Goal: Task Accomplishment & Management: Use online tool/utility

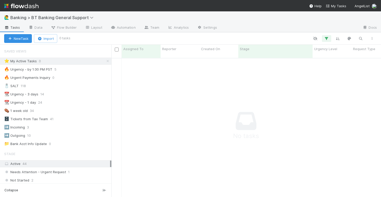
scroll to position [143, 270]
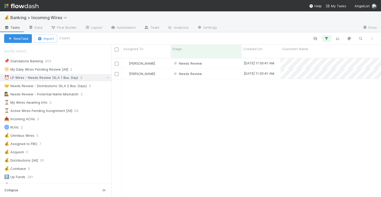
scroll to position [143, 270]
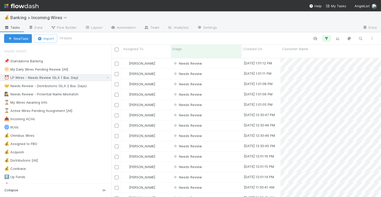
scroll to position [0, 0]
click at [228, 59] on div "Needs Review" at bounding box center [206, 64] width 71 height 10
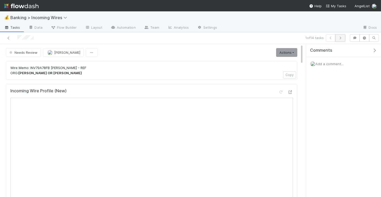
click at [342, 38] on icon "button" at bounding box center [340, 38] width 5 height 3
click at [341, 39] on icon "button" at bounding box center [340, 38] width 5 height 3
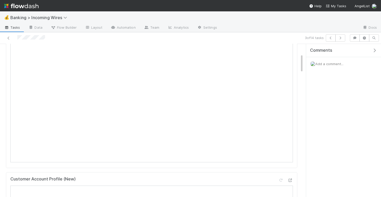
scroll to position [63, 0]
click at [338, 39] on button "button" at bounding box center [340, 37] width 10 height 7
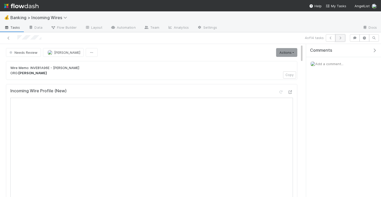
click at [340, 39] on icon "button" at bounding box center [340, 38] width 5 height 3
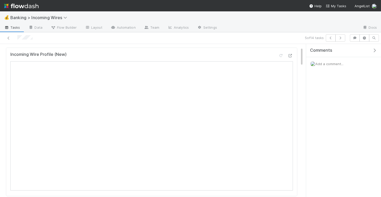
scroll to position [22, 0]
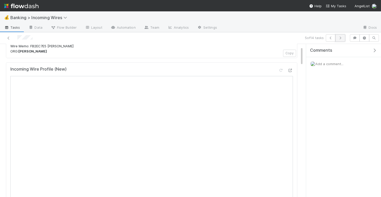
click at [342, 39] on button "button" at bounding box center [340, 37] width 10 height 7
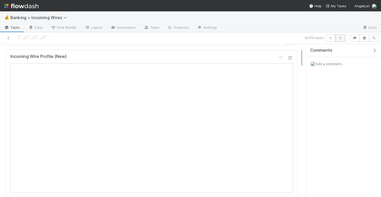
click at [342, 39] on icon "button" at bounding box center [340, 38] width 5 height 3
click at [340, 37] on icon "button" at bounding box center [340, 38] width 5 height 3
click at [342, 35] on button "button" at bounding box center [340, 37] width 10 height 7
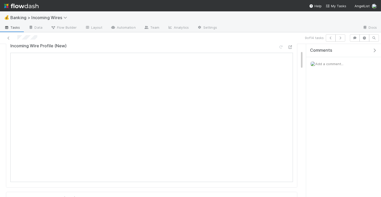
scroll to position [71, 0]
click at [341, 37] on icon "button" at bounding box center [340, 38] width 5 height 3
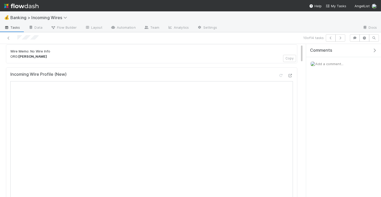
scroll to position [19, 0]
click at [339, 39] on icon "button" at bounding box center [340, 38] width 5 height 3
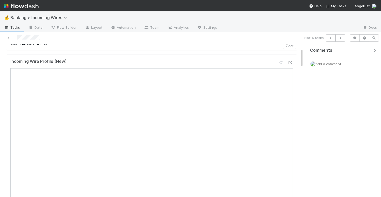
scroll to position [53, 0]
click at [342, 37] on icon "button" at bounding box center [340, 38] width 5 height 3
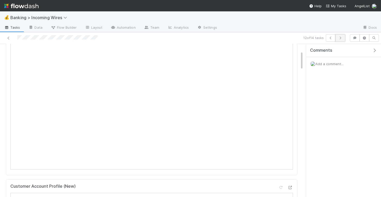
click at [341, 36] on button "button" at bounding box center [340, 37] width 10 height 7
click at [340, 35] on button "button" at bounding box center [340, 37] width 10 height 7
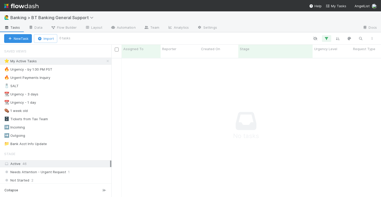
scroll to position [143, 270]
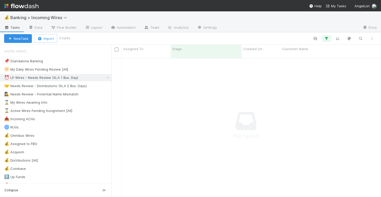
scroll to position [143, 270]
click at [71, 85] on div "🤝 Needs Review - Distributions (SLA 2 Bus. Days)" at bounding box center [45, 86] width 83 height 6
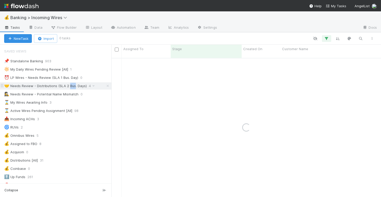
click at [71, 85] on div "🤝 Needs Review - Distributions (SLA 2 Bus. Days)" at bounding box center [45, 86] width 83 height 6
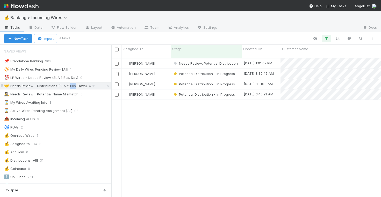
scroll to position [143, 270]
click at [163, 61] on div "[PERSON_NAME]" at bounding box center [146, 64] width 49 height 10
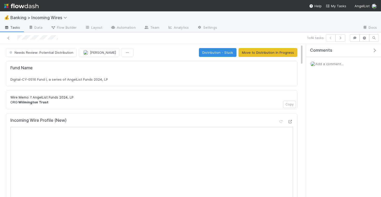
click at [136, 81] on div "Fund Name Digital-CY-0516 Fund I, a series of AngelList Funds 2024, LP" at bounding box center [151, 73] width 291 height 25
copy div "Digital-CY-0516 Fund I, a series of AngelList Funds 2024, LP"
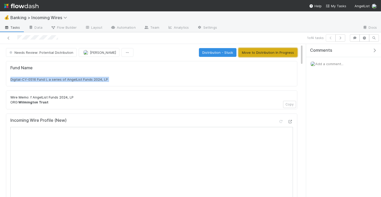
click at [281, 52] on button "Move to Distribution In Progress" at bounding box center [268, 52] width 59 height 9
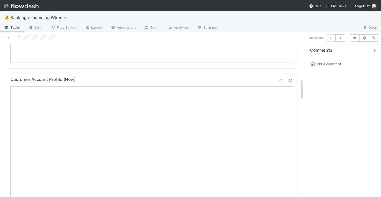
scroll to position [358, 0]
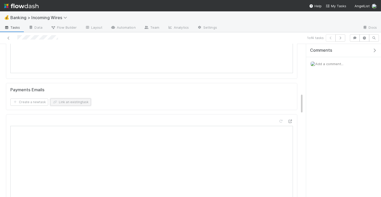
click at [76, 100] on button "Link an existing task" at bounding box center [70, 102] width 41 height 7
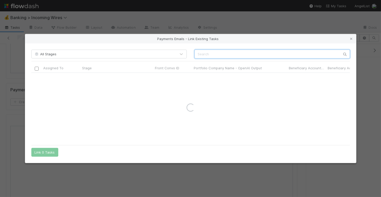
click at [229, 58] on input "text" at bounding box center [271, 54] width 155 height 9
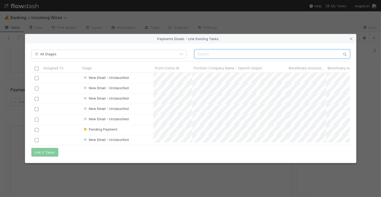
scroll to position [70, 319]
paste input "cnv_qnt0j7r"
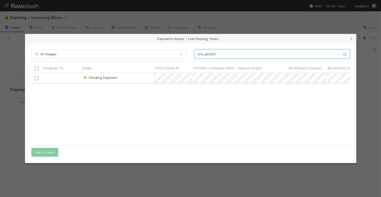
type input "cnv_qnt0j7r"
click at [35, 79] on input "checkbox" at bounding box center [36, 78] width 4 height 4
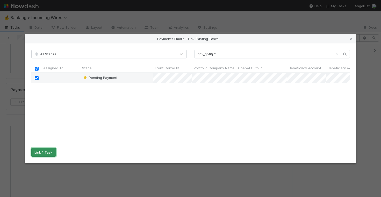
click at [43, 153] on button "Link 1 Task" at bounding box center [43, 152] width 25 height 9
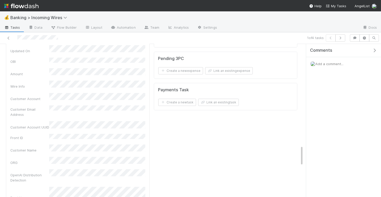
scroll to position [745, 0]
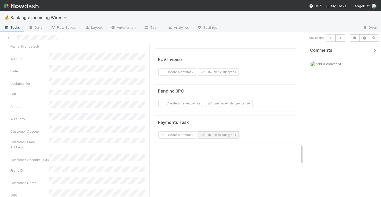
click at [233, 132] on button "Link an existing task" at bounding box center [218, 135] width 41 height 7
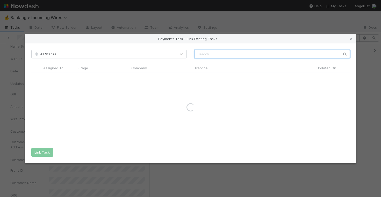
click at [233, 55] on input "text" at bounding box center [271, 54] width 155 height 9
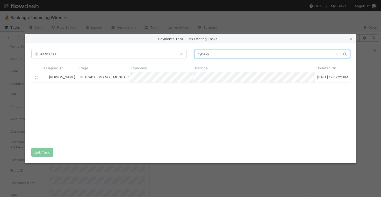
scroll to position [70, 319]
type input "cybexy"
click at [35, 75] on div at bounding box center [36, 78] width 6 height 6
click at [36, 76] on input "radio" at bounding box center [36, 77] width 3 height 3
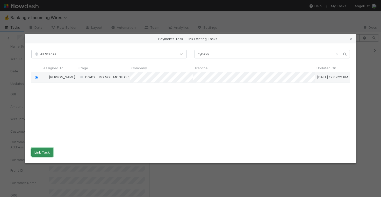
click at [37, 154] on button "Link Task" at bounding box center [42, 152] width 22 height 9
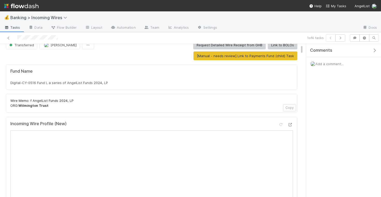
scroll to position [0, 0]
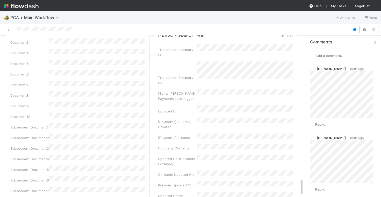
scroll to position [1365, 0]
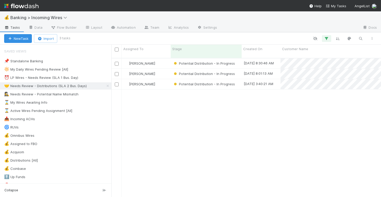
scroll to position [143, 270]
click at [53, 75] on div "⏰ LP Wires - Needs Review (SLA 1 Bus. Day)" at bounding box center [41, 78] width 74 height 6
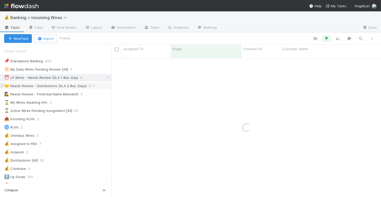
click at [54, 87] on div "🤝 Needs Review - Distributions (SLA 2 Bus. Days)" at bounding box center [45, 86] width 83 height 6
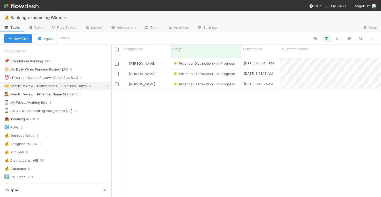
scroll to position [143, 270]
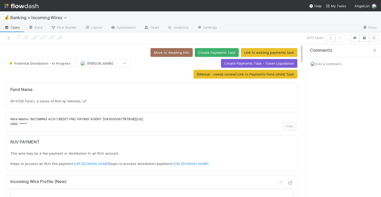
click at [120, 95] on div "Fund Name SP-0726 Fund I, a series of Roll Up Vehicles, LP" at bounding box center [151, 95] width 283 height 17
copy div "SP-0726 Fund I, a series of Roll Up Vehicles, LP"
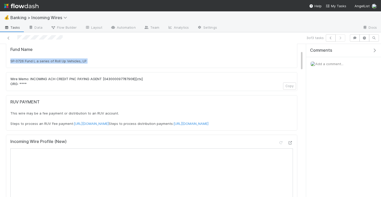
scroll to position [76, 0]
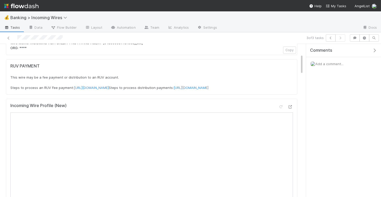
click at [335, 65] on div "Add a comment..." at bounding box center [343, 63] width 75 height 13
click at [329, 63] on span "Add a comment..." at bounding box center [329, 64] width 28 height 4
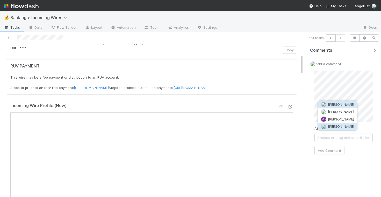
click at [331, 125] on span "Michael Guidi" at bounding box center [341, 127] width 26 height 4
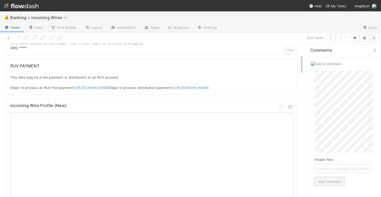
click at [328, 182] on button "Add Comment" at bounding box center [329, 181] width 30 height 9
click at [332, 37] on icon "button" at bounding box center [330, 38] width 5 height 3
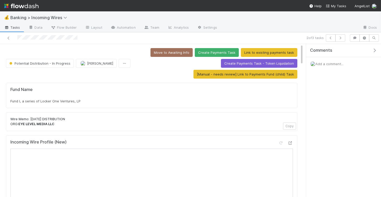
click at [112, 105] on div "Fund Name Fund I, a series of Locker One Ventures, LP" at bounding box center [151, 95] width 291 height 25
click at [112, 102] on div "Fund I, a series of Locker One Ventures, LP" at bounding box center [151, 101] width 283 height 5
copy div "Fund I, a series of Locker One Ventures, LP"
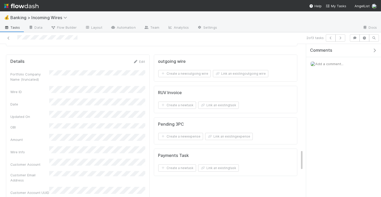
scroll to position [682, 0]
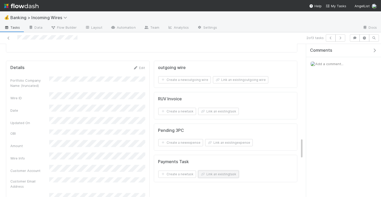
click at [216, 171] on button "Link an existing task" at bounding box center [218, 174] width 41 height 7
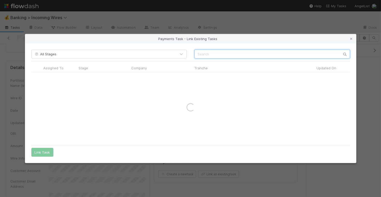
click at [226, 57] on input "text" at bounding box center [271, 54] width 155 height 9
type input "s"
click at [351, 37] on icon at bounding box center [351, 38] width 5 height 3
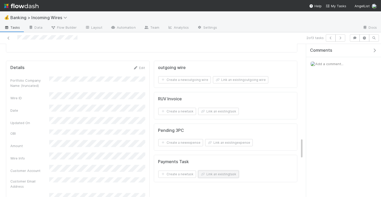
click at [209, 171] on button "Link an existing task" at bounding box center [218, 174] width 41 height 7
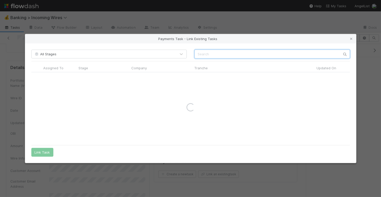
click at [241, 55] on input "text" at bounding box center [271, 54] width 155 height 9
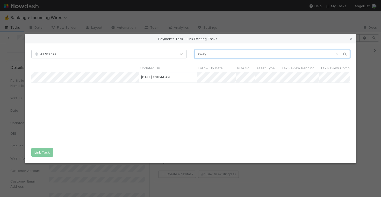
scroll to position [0, 214]
type input "sway"
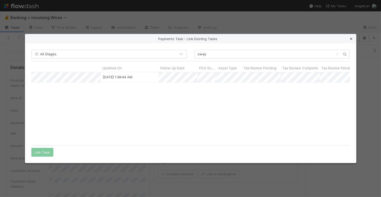
click at [349, 39] on icon at bounding box center [351, 38] width 5 height 3
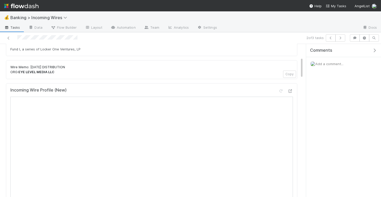
scroll to position [0, 0]
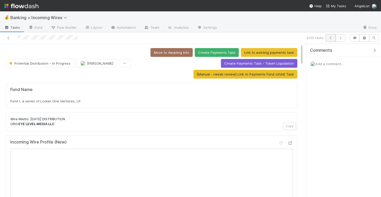
click at [332, 37] on icon "button" at bounding box center [330, 38] width 5 height 3
click at [89, 101] on div "UP Funds, LP - C1" at bounding box center [151, 101] width 283 height 5
click at [88, 104] on div "Fund Name UP Funds, LP - C1" at bounding box center [151, 95] width 291 height 25
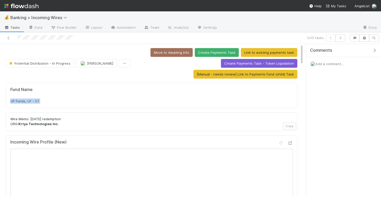
copy div "UP Funds, LP - C1"
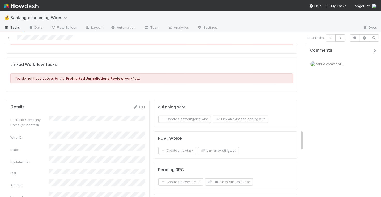
scroll to position [728, 0]
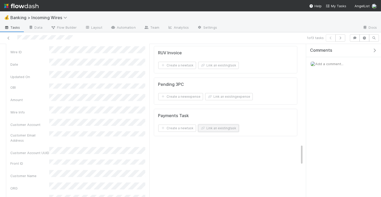
click at [231, 125] on button "Link an existing task" at bounding box center [218, 128] width 41 height 7
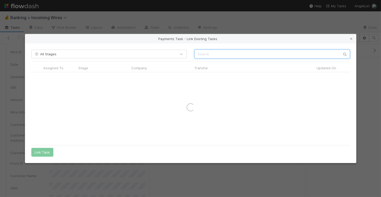
click at [263, 57] on input "text" at bounding box center [271, 54] width 155 height 9
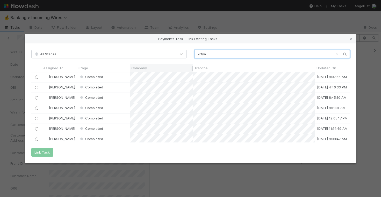
scroll to position [0, 0]
type input "krtya"
click at [37, 86] on div at bounding box center [36, 88] width 6 height 6
click at [37, 87] on input "radio" at bounding box center [36, 87] width 3 height 3
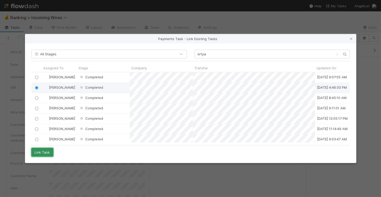
click at [48, 151] on button "Link Task" at bounding box center [42, 152] width 22 height 9
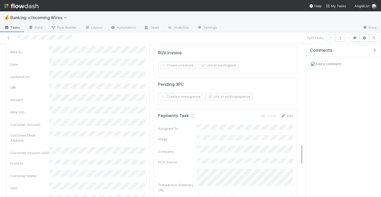
click at [285, 114] on icon at bounding box center [283, 115] width 5 height 3
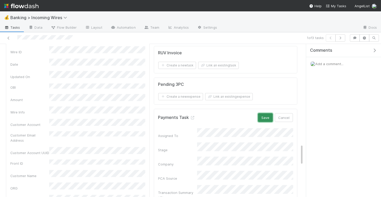
click at [263, 113] on button "Save" at bounding box center [265, 117] width 15 height 9
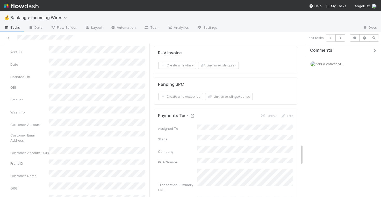
click at [191, 114] on icon at bounding box center [192, 115] width 5 height 3
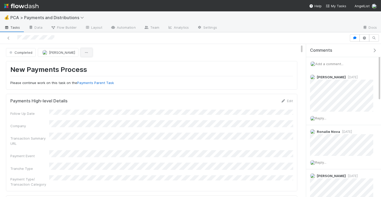
click at [82, 48] on button "button" at bounding box center [87, 52] width 12 height 9
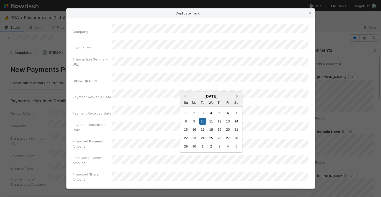
click at [237, 96] on button "Next Month" at bounding box center [237, 96] width 8 height 8
click at [237, 95] on button "Next Month" at bounding box center [237, 96] width 8 height 8
click at [192, 136] on div "18" at bounding box center [194, 138] width 7 height 7
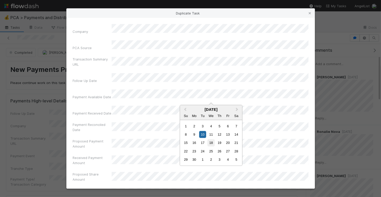
click at [213, 142] on div "18" at bounding box center [210, 143] width 7 height 7
click at [235, 111] on button "Next Month" at bounding box center [237, 110] width 8 height 8
click at [195, 151] on div "18" at bounding box center [194, 151] width 7 height 7
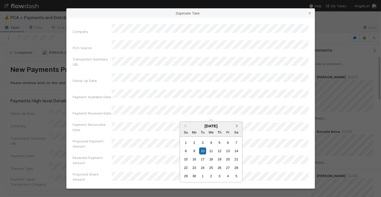
click at [239, 125] on button "Next Month" at bounding box center [237, 126] width 8 height 8
click at [194, 169] on div "18" at bounding box center [194, 167] width 7 height 7
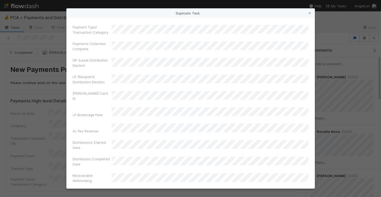
scroll to position [399, 0]
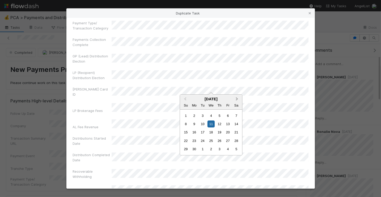
click at [236, 100] on button "Next Month" at bounding box center [237, 99] width 8 height 8
click at [184, 98] on button "Previous Month" at bounding box center [185, 99] width 8 height 8
click at [194, 141] on div "18" at bounding box center [194, 141] width 7 height 7
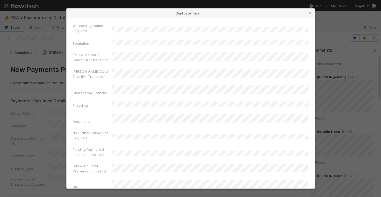
scroll to position [850, 0]
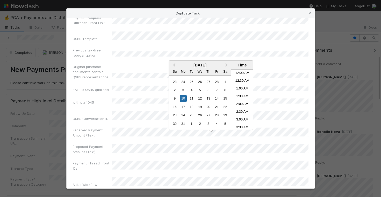
scroll to position [214, 0]
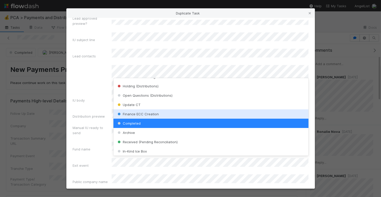
scroll to position [157, 0]
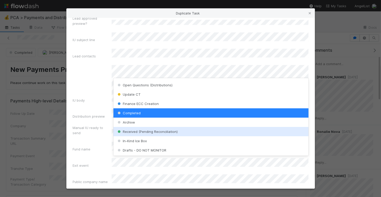
click at [163, 132] on span "Received (Pending Reconciliation)" at bounding box center [147, 132] width 61 height 4
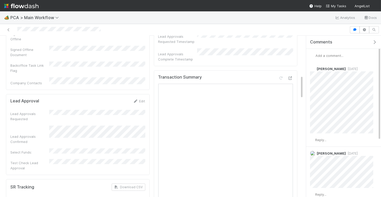
scroll to position [292, 0]
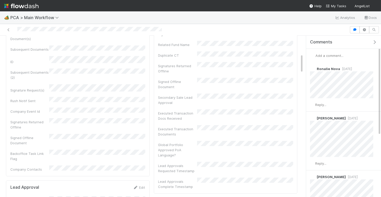
scroll to position [140, 0]
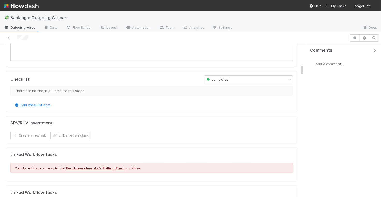
scroll to position [214, 0]
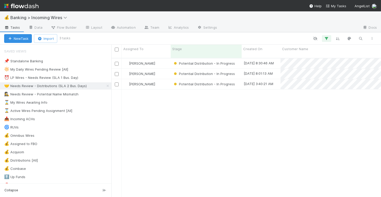
scroll to position [0, 0]
click at [162, 61] on div "Michael Guidi" at bounding box center [146, 64] width 49 height 10
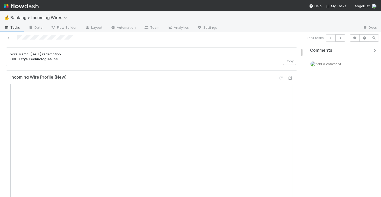
scroll to position [64, 0]
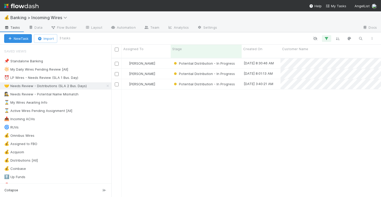
scroll to position [143, 270]
click at [165, 59] on div "[PERSON_NAME]" at bounding box center [146, 64] width 49 height 10
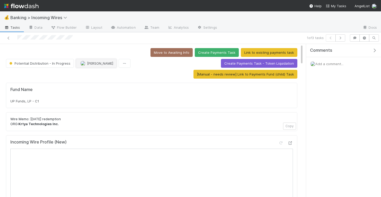
click at [100, 63] on span "[PERSON_NAME]" at bounding box center [100, 63] width 26 height 4
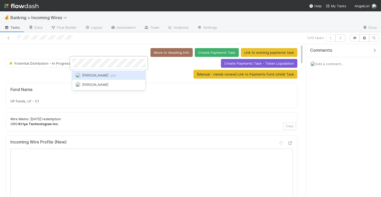
click at [102, 74] on span "[PERSON_NAME] you" at bounding box center [99, 75] width 34 height 4
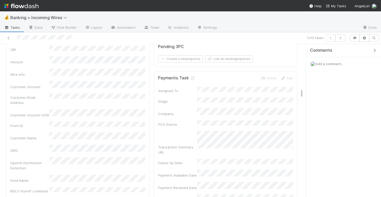
scroll to position [772, 0]
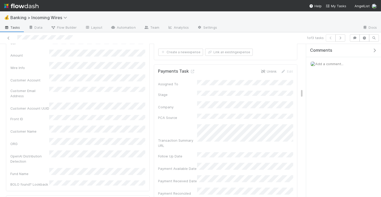
click at [270, 69] on link "Unlink" at bounding box center [269, 71] width 16 height 4
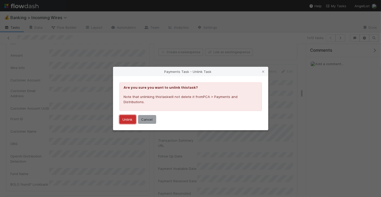
click at [120, 122] on button "Unlink" at bounding box center [127, 119] width 17 height 9
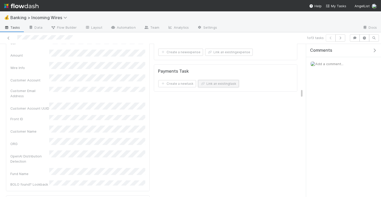
click at [214, 80] on button "Link an existing task" at bounding box center [218, 83] width 41 height 7
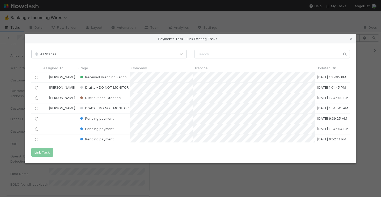
scroll to position [70, 319]
click at [36, 76] on input "radio" at bounding box center [36, 77] width 3 height 3
click at [39, 151] on button "Link Task" at bounding box center [42, 152] width 22 height 9
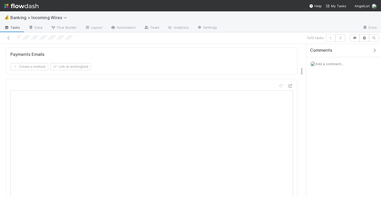
scroll to position [383, 0]
click at [80, 75] on button "Link an existing task" at bounding box center [70, 77] width 41 height 7
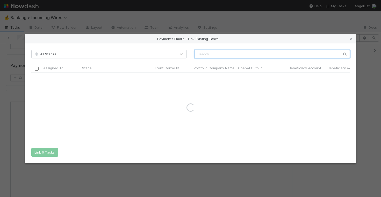
click at [275, 54] on input "text" at bounding box center [271, 54] width 155 height 9
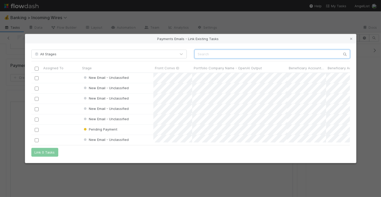
scroll to position [70, 319]
paste input "https://app.frontapp.com/open/cnv_n7jpchz"
type input "https://app.frontapp.com/open/cnv_n7jpchz"
click at [259, 54] on input "text" at bounding box center [271, 54] width 155 height 9
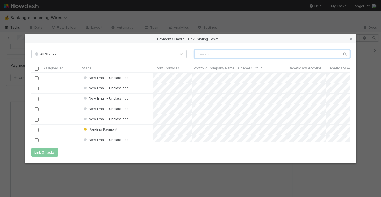
paste input "cnv_n7jpchz"
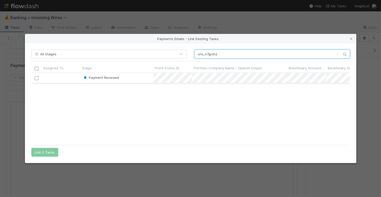
scroll to position [70, 319]
type input "cnv_n7jpchz"
click at [36, 77] on input "checkbox" at bounding box center [36, 78] width 4 height 4
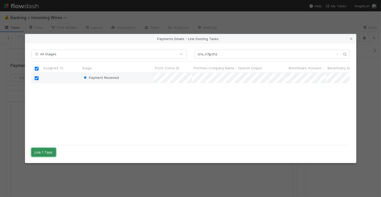
click at [45, 151] on button "Link 1 Task" at bounding box center [43, 152] width 25 height 9
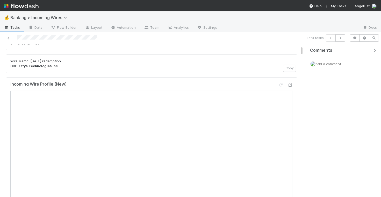
scroll to position [107, 0]
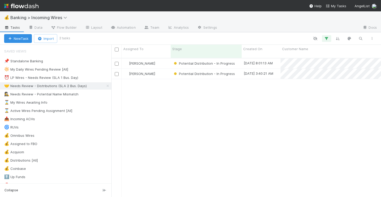
scroll to position [143, 270]
click at [61, 75] on div "⏰ LP Wires - Needs Review (SLA 1 Bus. Day)" at bounding box center [41, 78] width 74 height 6
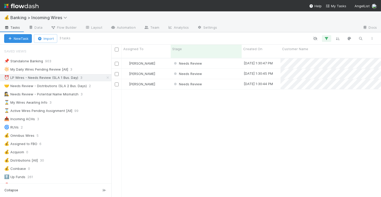
scroll to position [143, 270]
click at [165, 59] on div "[PERSON_NAME]" at bounding box center [146, 64] width 49 height 10
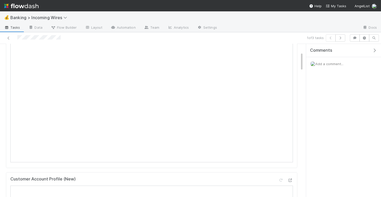
scroll to position [63, 0]
click at [341, 37] on icon "button" at bounding box center [340, 38] width 5 height 3
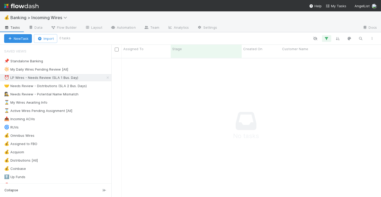
scroll to position [143, 270]
